Goal: Transaction & Acquisition: Obtain resource

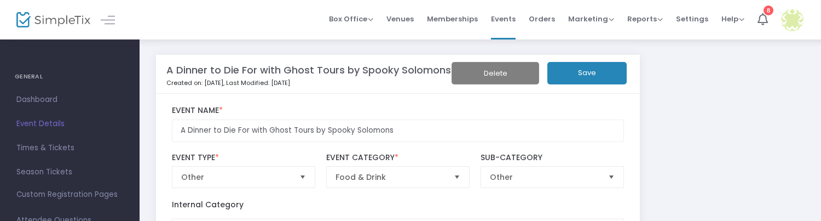
click at [59, 20] on img at bounding box center [53, 20] width 74 height 16
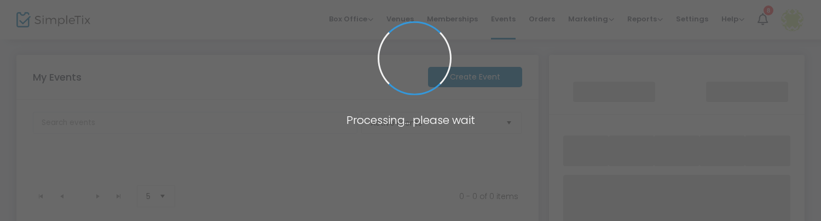
click at [59, 20] on span at bounding box center [410, 110] width 821 height 221
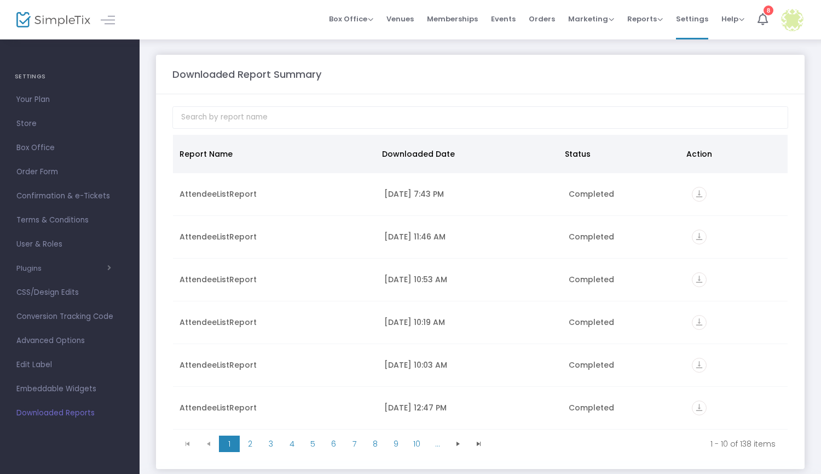
click at [69, 16] on img at bounding box center [53, 20] width 74 height 16
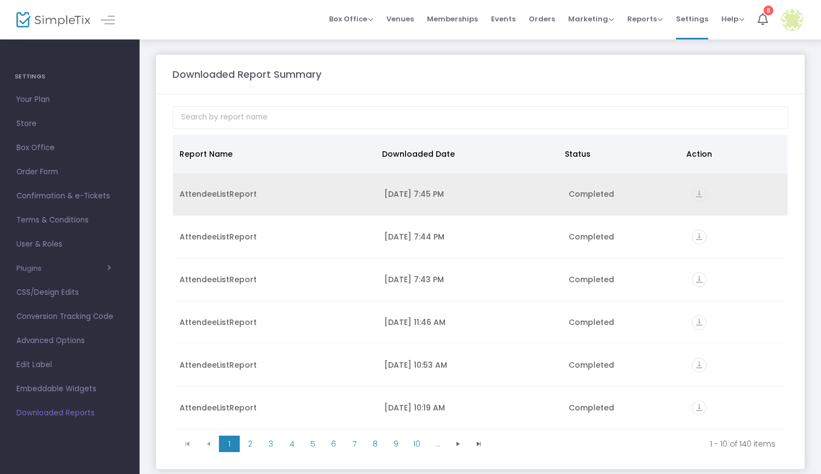
click at [696, 198] on icon "vertical_align_bottom" at bounding box center [699, 194] width 15 height 15
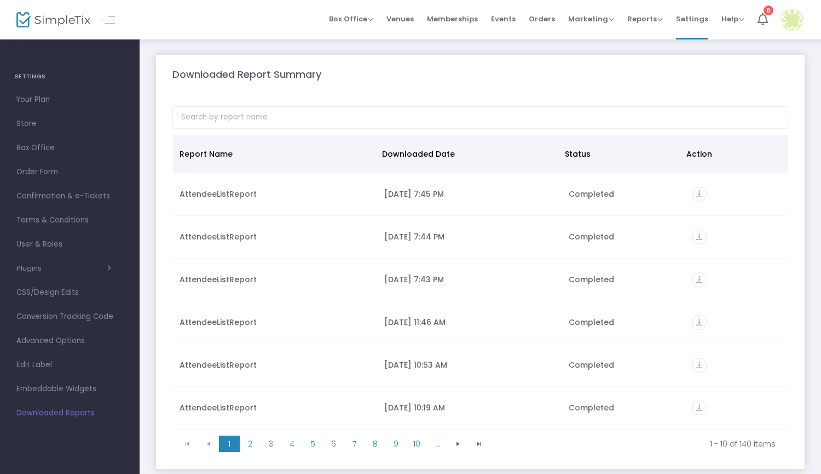
click at [70, 22] on img at bounding box center [53, 20] width 74 height 16
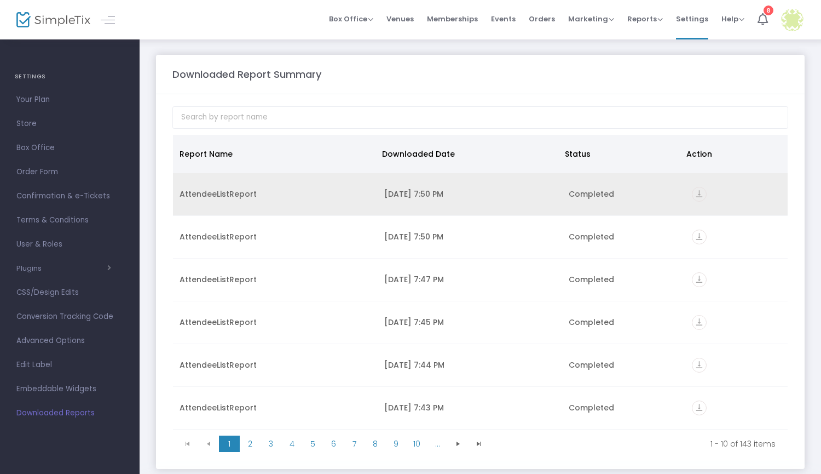
click at [694, 195] on icon "vertical_align_bottom" at bounding box center [699, 194] width 15 height 15
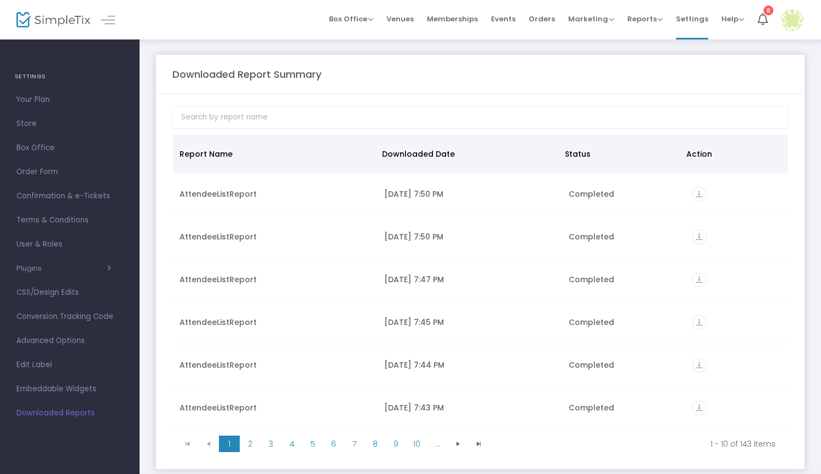
click at [43, 19] on img at bounding box center [53, 20] width 74 height 16
